Goal: Information Seeking & Learning: Check status

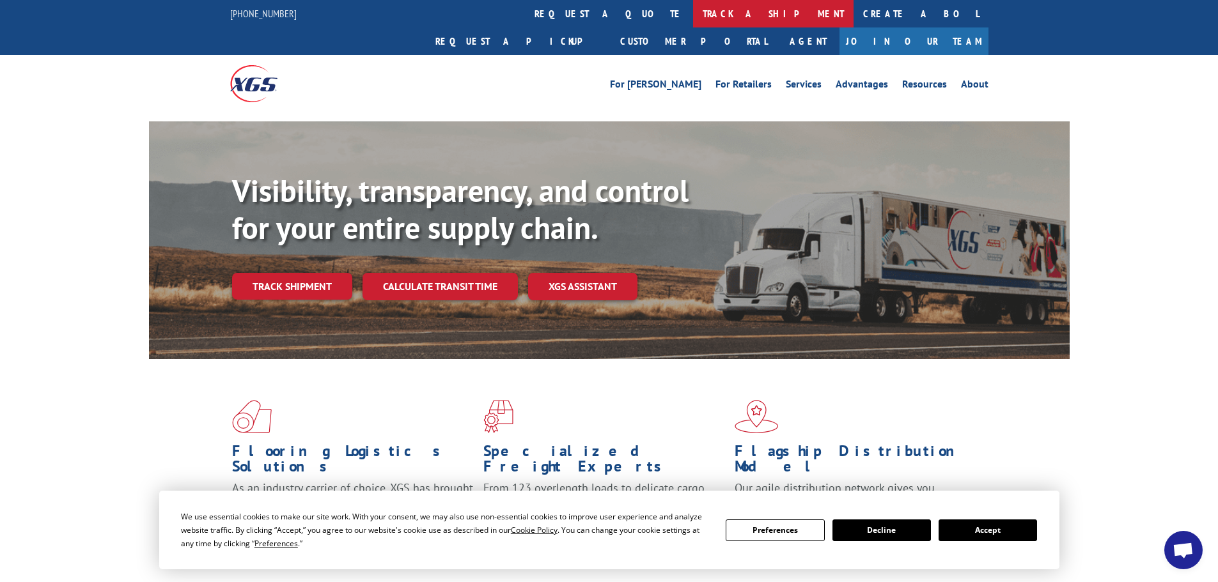
click at [693, 11] on link "track a shipment" at bounding box center [773, 13] width 160 height 27
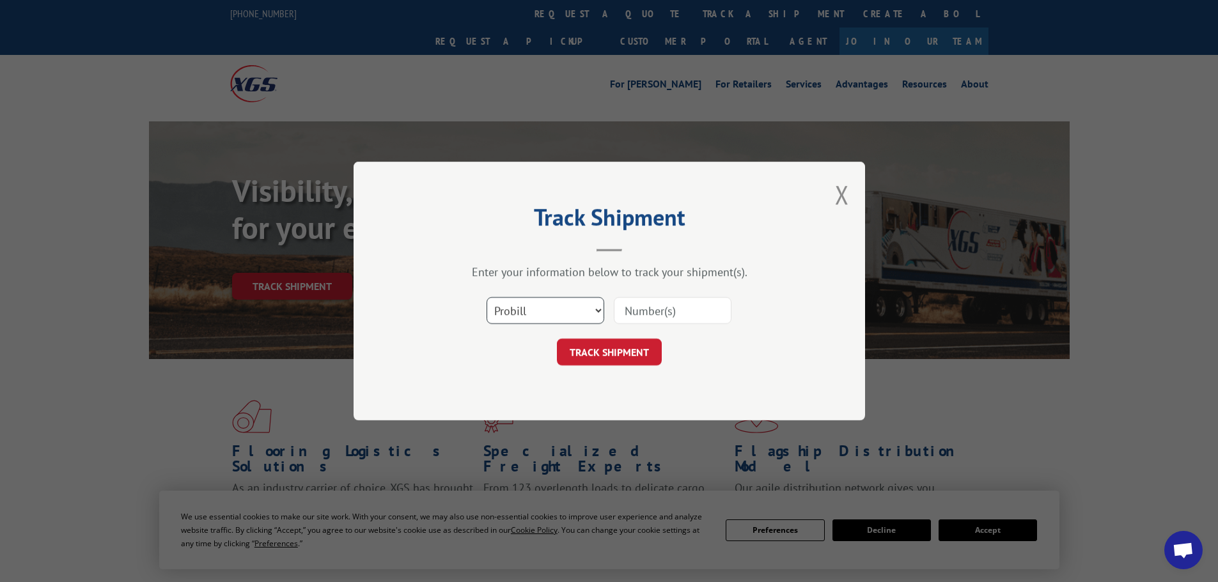
click at [521, 307] on select "Select category... Probill BOL PO" at bounding box center [546, 310] width 118 height 27
select select "bol"
click at [487, 297] on select "Select category... Probill BOL PO" at bounding box center [546, 310] width 118 height 27
click at [650, 313] on input at bounding box center [673, 310] width 118 height 27
paste input "6017014"
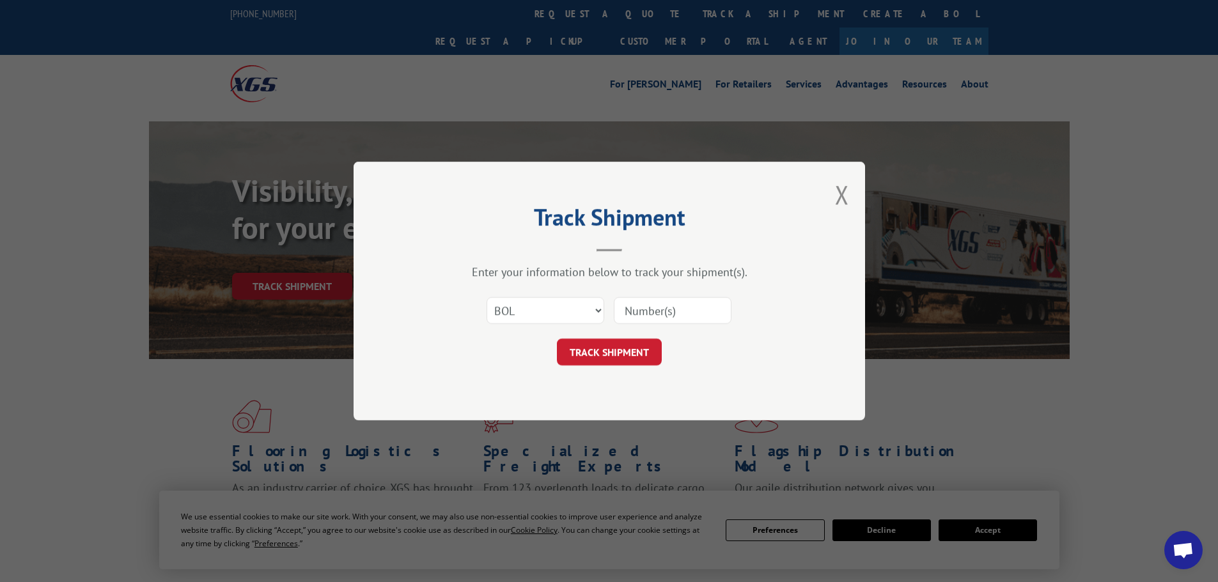
type input "6017014"
click button "TRACK SHIPMENT" at bounding box center [609, 352] width 105 height 27
